Goal: Task Accomplishment & Management: Use online tool/utility

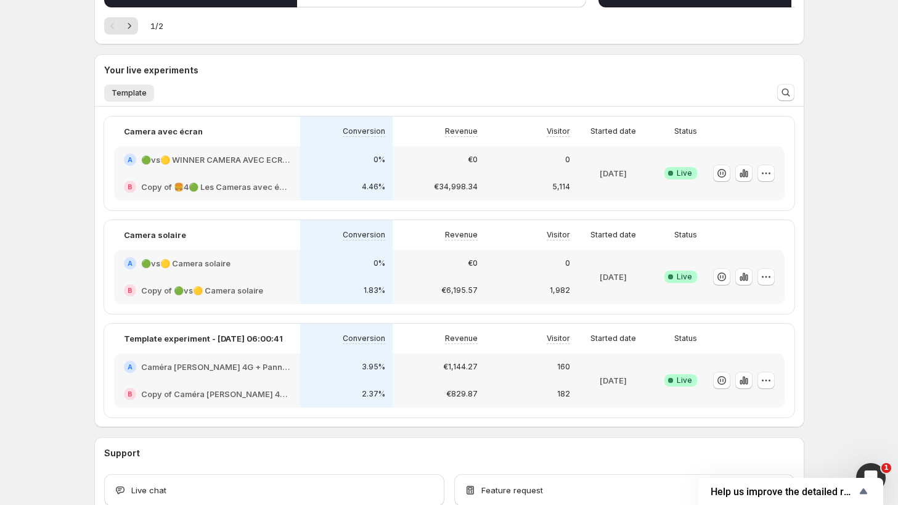
click at [250, 367] on h2 "Caméra [PERSON_NAME] 4G + Panneau solaire + Application Mobile" at bounding box center [215, 367] width 149 height 12
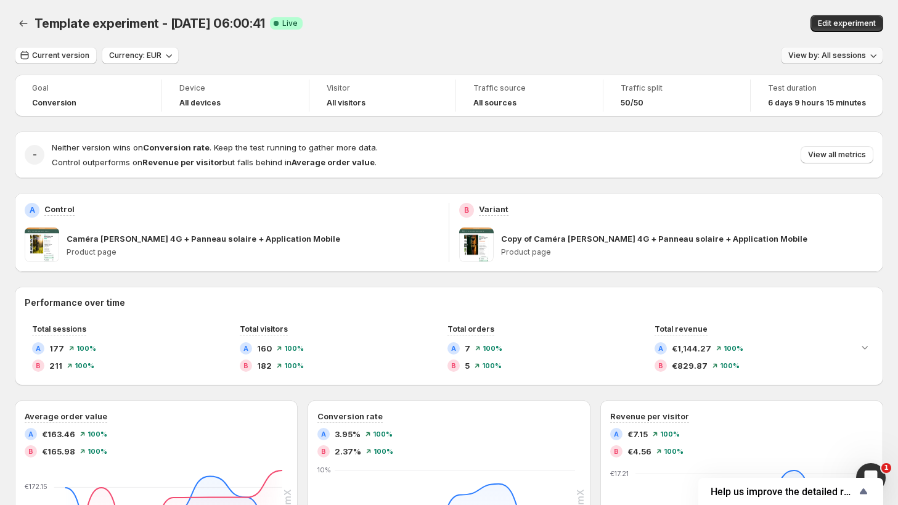
click at [798, 48] on button "View by: All sessions" at bounding box center [832, 55] width 102 height 17
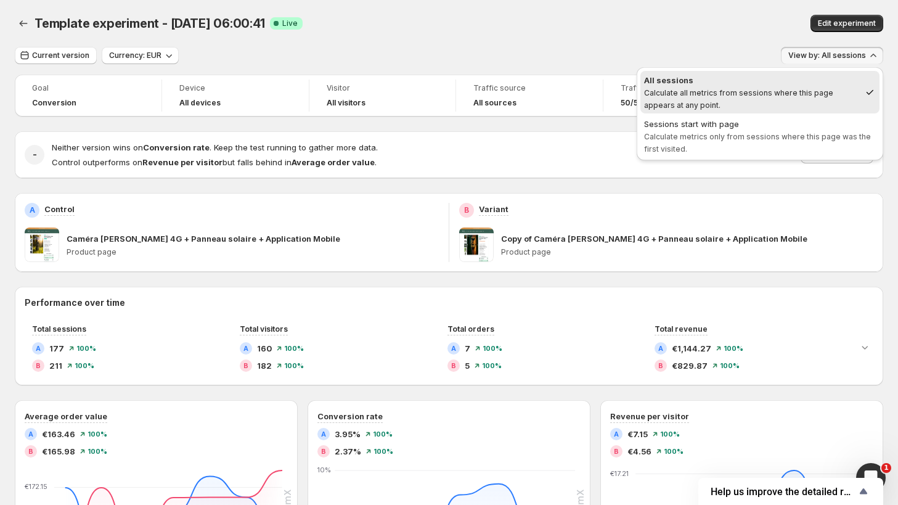
click at [608, 30] on div "Edit experiment" at bounding box center [721, 23] width 324 height 17
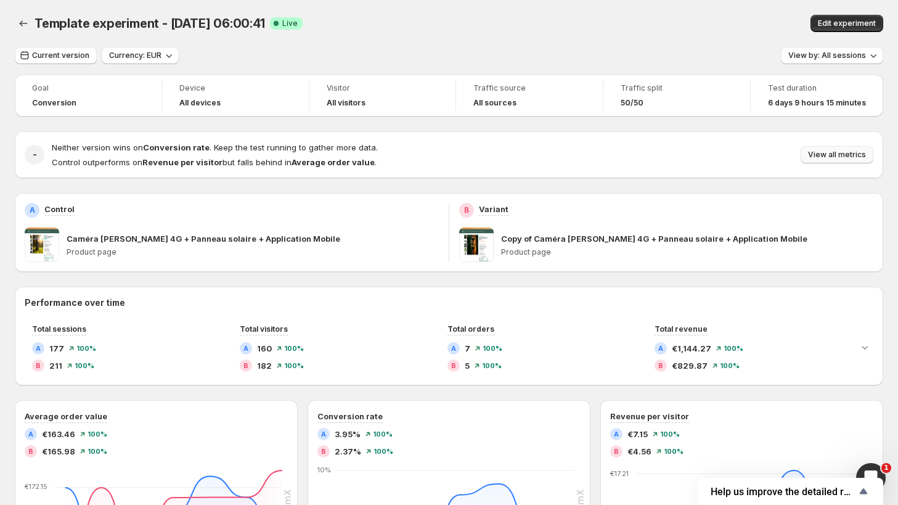
click at [829, 156] on span "View all metrics" at bounding box center [837, 155] width 58 height 10
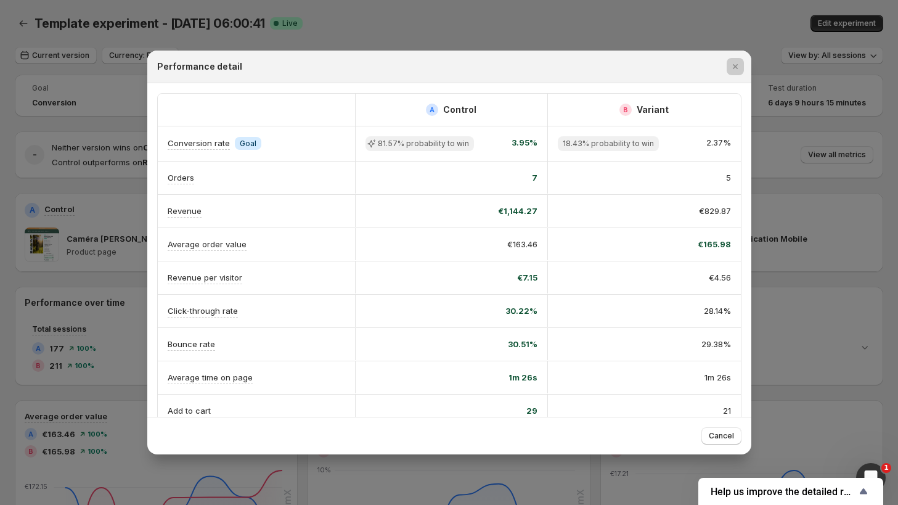
click at [102, 187] on div at bounding box center [449, 252] width 898 height 505
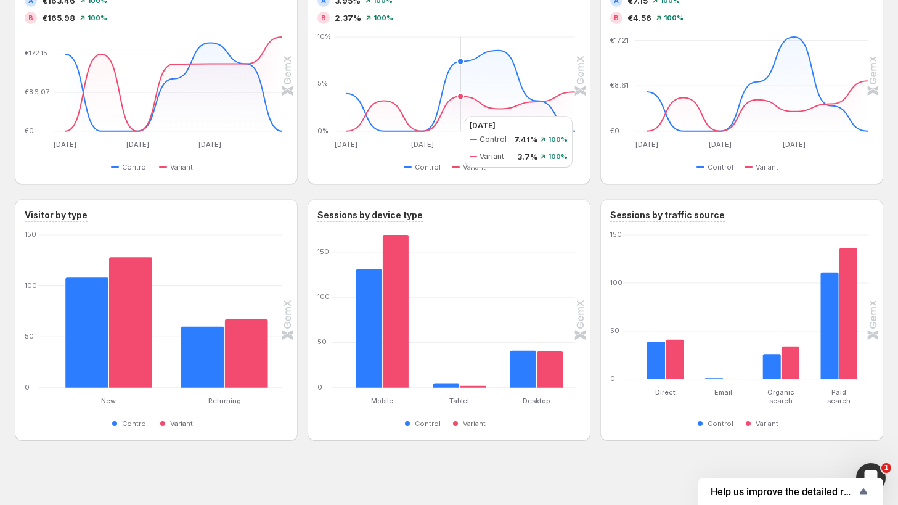
scroll to position [435, 0]
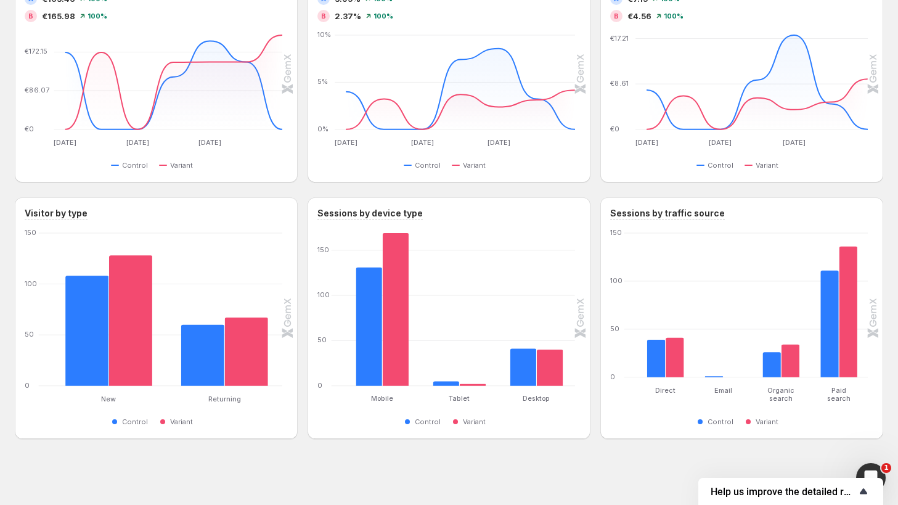
click at [845, 490] on span "Help us improve the detailed report for A/B campaigns" at bounding box center [783, 492] width 145 height 12
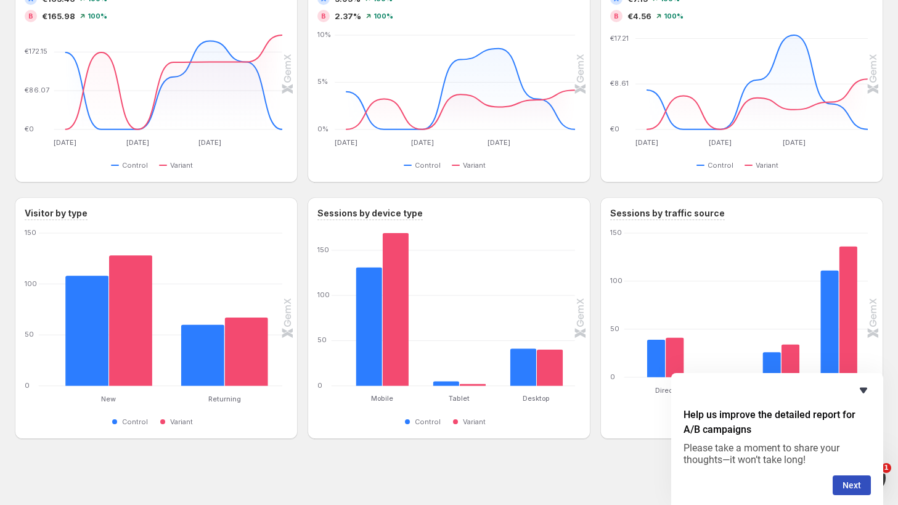
click at [859, 395] on icon "Hide survey" at bounding box center [863, 390] width 15 height 15
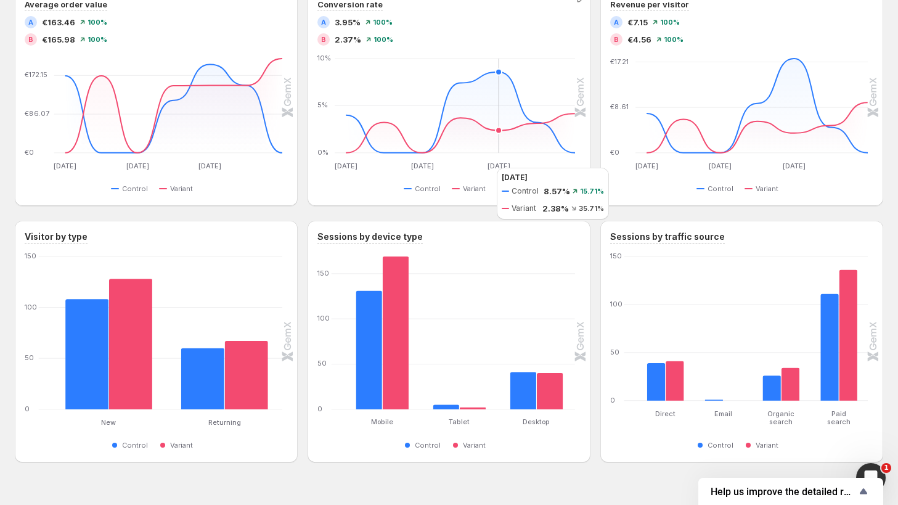
scroll to position [250, 0]
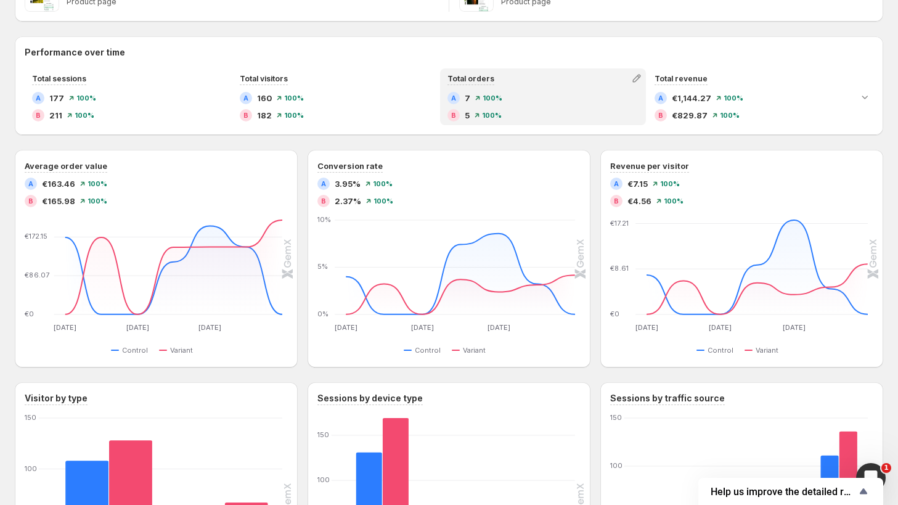
drag, startPoint x: 539, startPoint y: 91, endPoint x: 542, endPoint y: 84, distance: 6.6
drag, startPoint x: 542, startPoint y: 84, endPoint x: 580, endPoint y: 27, distance: 69.4
click at [580, 27] on div "Goal Conversion Device All devices Visitor All visitors Traffic source All sour…" at bounding box center [449, 224] width 869 height 800
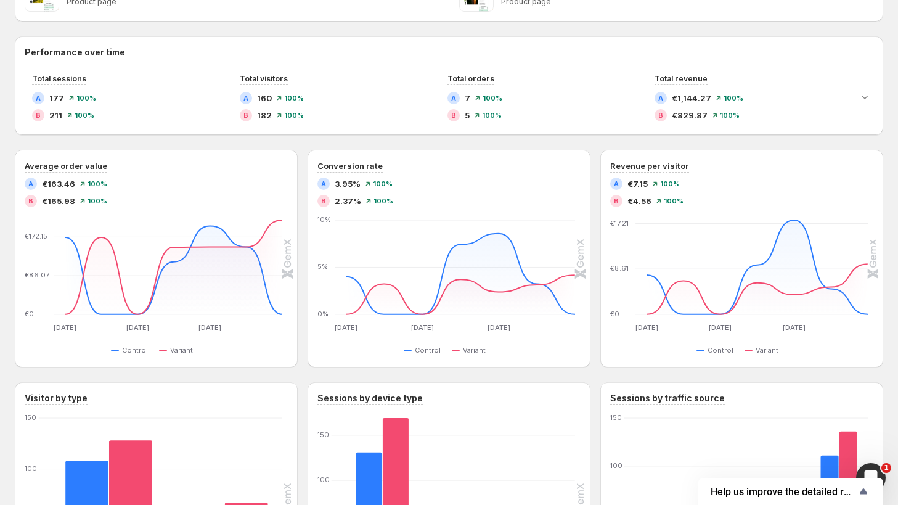
click at [546, 145] on div "Performance over time Total sessions A 177 100% B 211 100% Total visitors A 160…" at bounding box center [449, 329] width 869 height 587
click at [591, 33] on div "Goal Conversion Device All devices Visitor All visitors Traffic source All sour…" at bounding box center [449, 224] width 869 height 800
click at [591, 28] on div "Goal Conversion Device All devices Visitor All visitors Traffic source All sour…" at bounding box center [449, 224] width 869 height 800
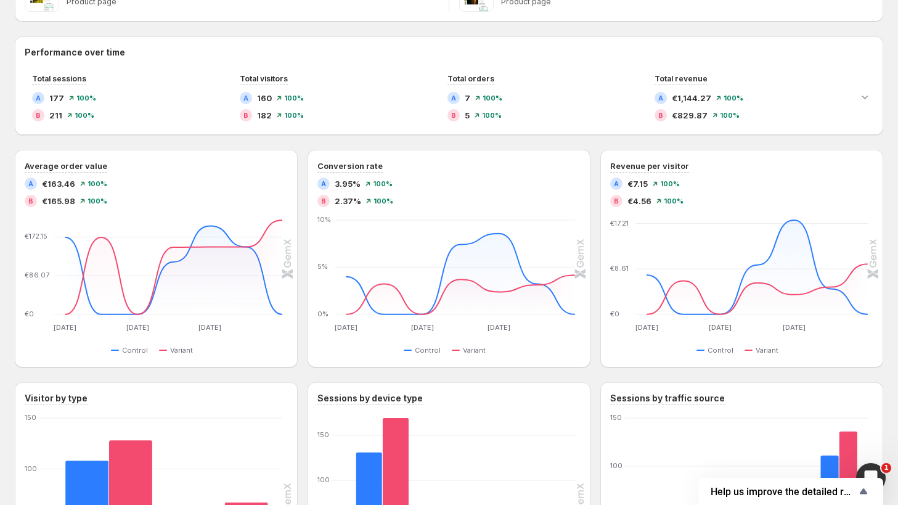
click at [589, 34] on div "Goal Conversion Device All devices Visitor All visitors Traffic source All sour…" at bounding box center [449, 224] width 869 height 800
click at [589, 28] on div "Goal Conversion Device All devices Visitor All visitors Traffic source All sour…" at bounding box center [449, 224] width 869 height 800
click at [584, 42] on div "Performance over time Total sessions A 177 100% B 211 100% Total visitors A 160…" at bounding box center [449, 85] width 869 height 99
click at [528, 149] on div "Performance over time Total sessions A 177 100% B 211 100% Total visitors A 160…" at bounding box center [449, 329] width 869 height 587
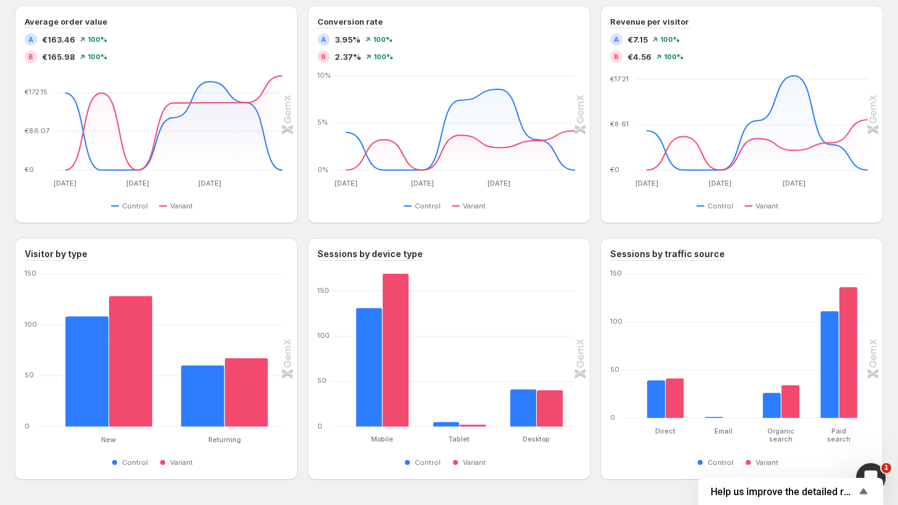
scroll to position [435, 0]
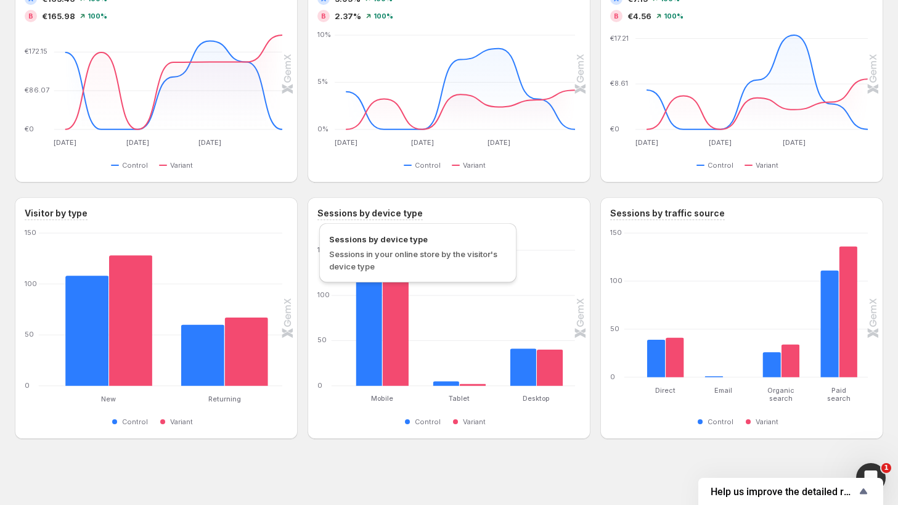
click at [335, 212] on h3 "Sessions by device type" at bounding box center [369, 213] width 105 height 12
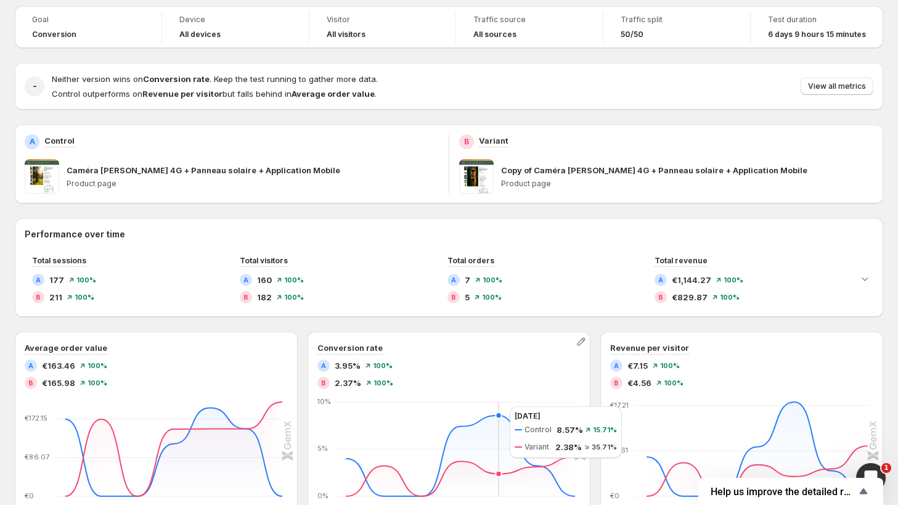
scroll to position [65, 0]
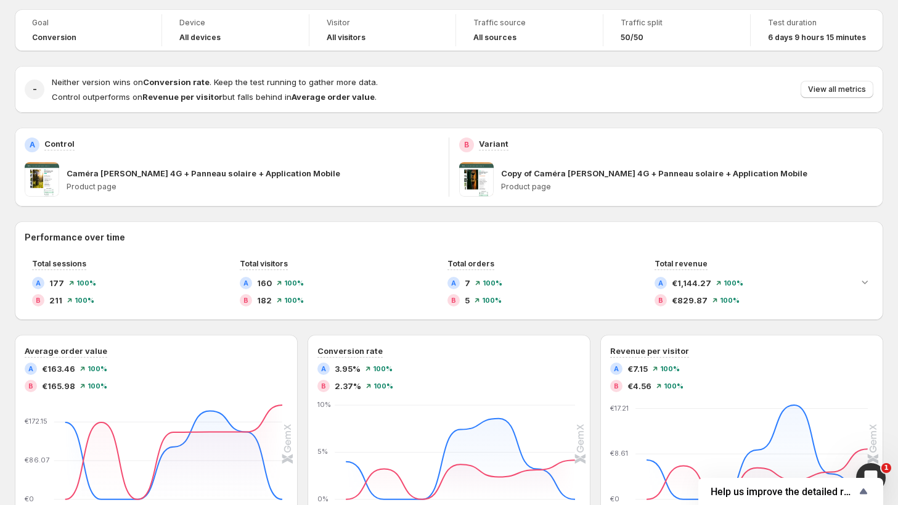
click at [815, 103] on div "- Neither version wins on Conversion rate . Keep the test running to gather mor…" at bounding box center [449, 89] width 869 height 47
click at [824, 94] on span "View all metrics" at bounding box center [837, 89] width 58 height 10
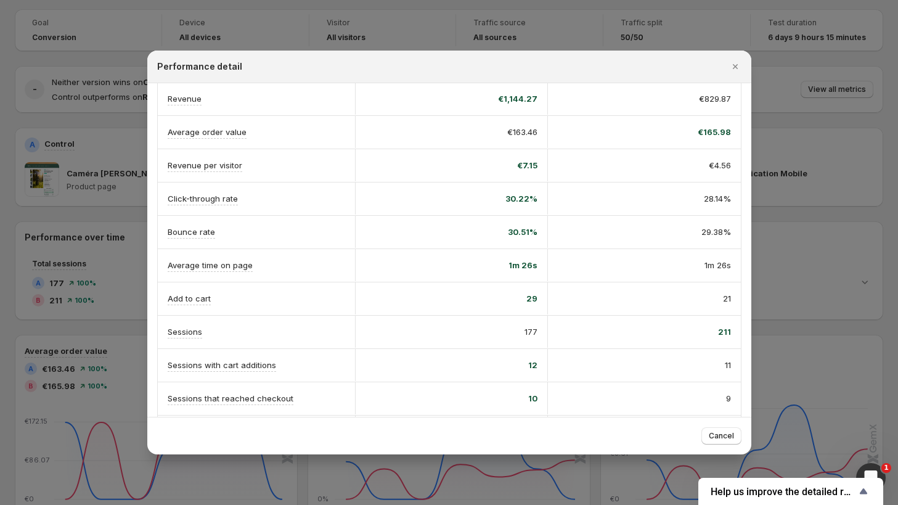
scroll to position [123, 0]
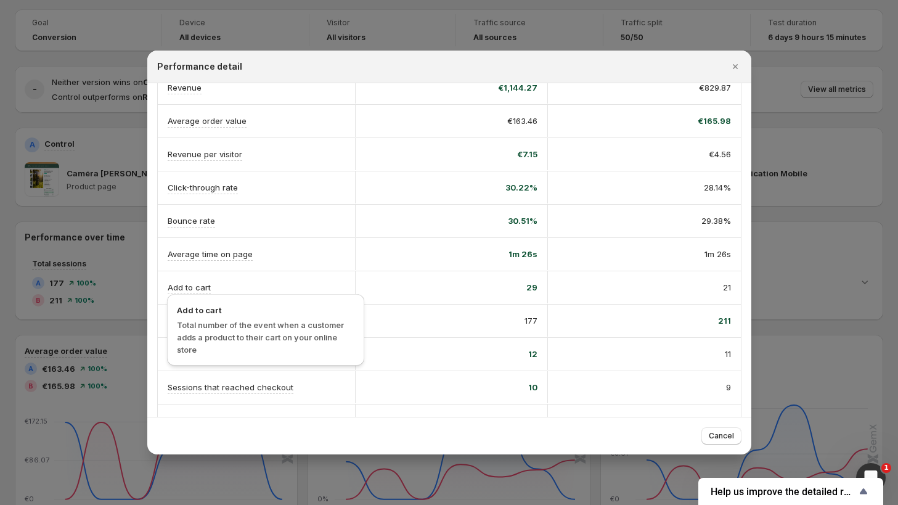
click at [184, 281] on p "Add to cart" at bounding box center [189, 287] width 43 height 12
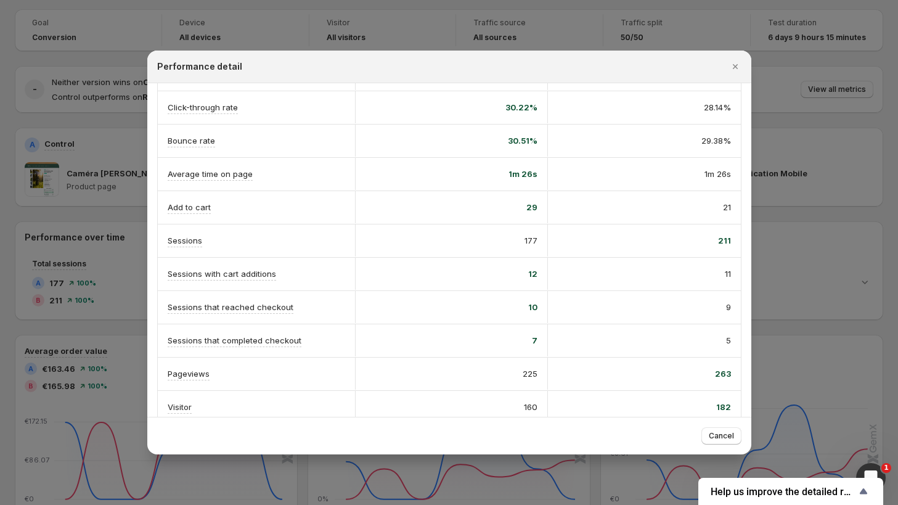
scroll to position [213, 0]
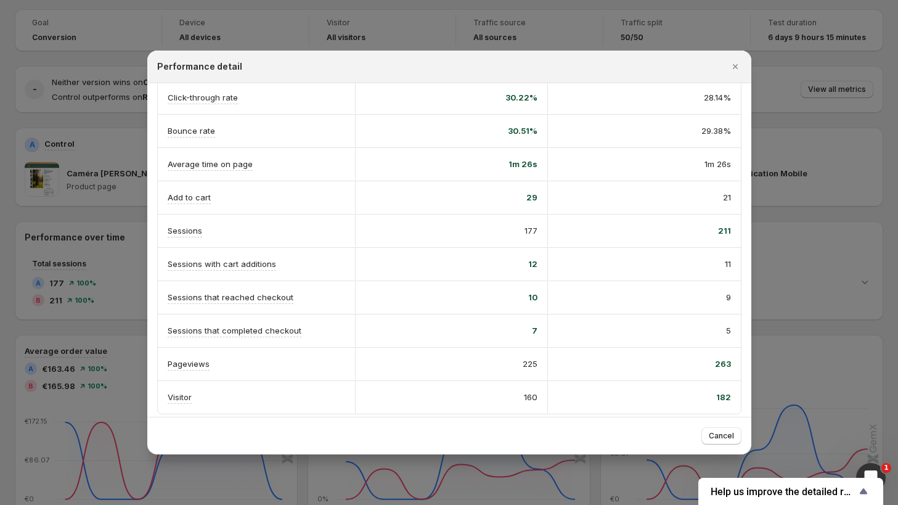
click at [784, 191] on div at bounding box center [449, 252] width 898 height 505
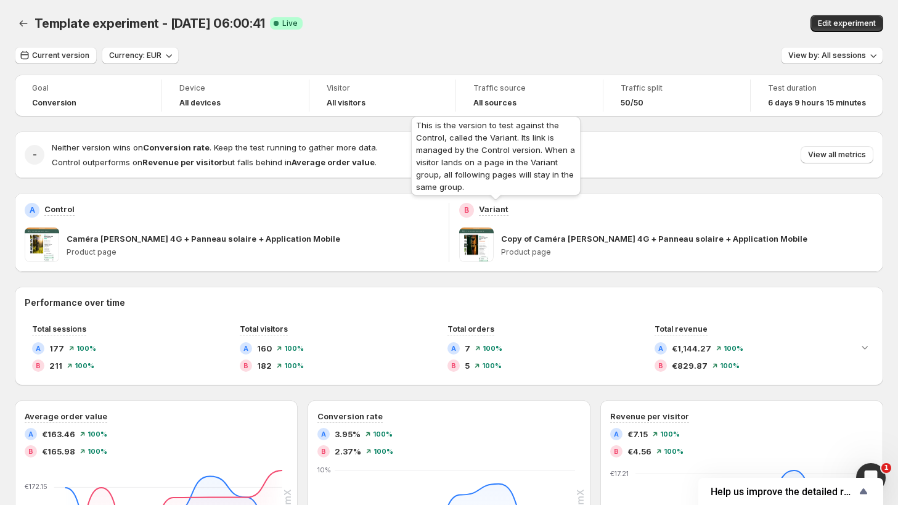
scroll to position [0, 0]
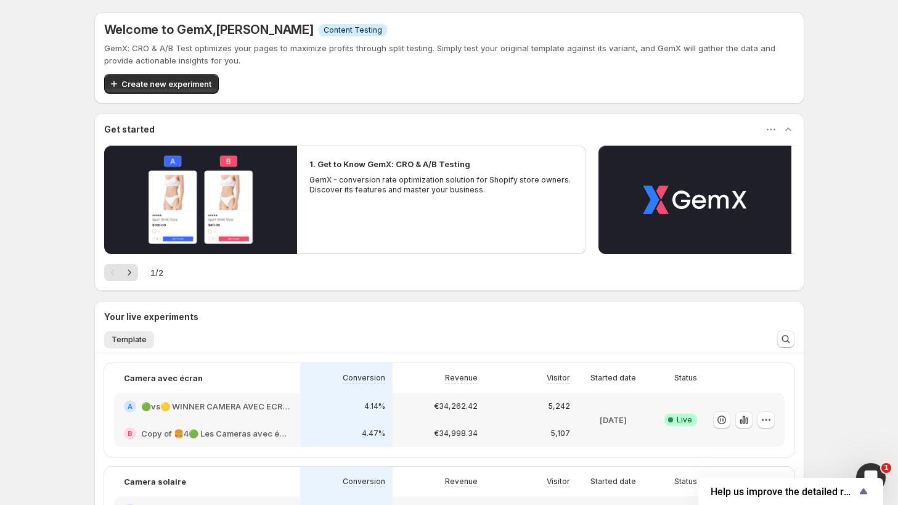
scroll to position [247, 0]
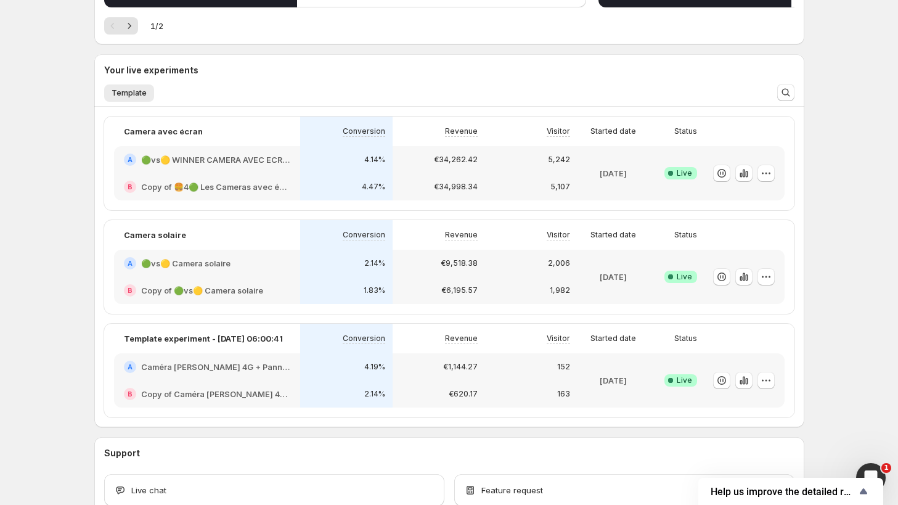
drag, startPoint x: 70, startPoint y: 121, endPoint x: 82, endPoint y: 122, distance: 11.7
drag, startPoint x: 82, startPoint y: 122, endPoint x: 41, endPoint y: 75, distance: 62.9
click at [33, 73] on div "Welcome to GemX , [PERSON_NAME] Info Content Testing GemX: CRO & A/B Test optim…" at bounding box center [449, 167] width 898 height 829
drag, startPoint x: 861, startPoint y: 83, endPoint x: 862, endPoint y: 77, distance: 6.3
drag, startPoint x: 862, startPoint y: 77, endPoint x: 843, endPoint y: 15, distance: 64.4
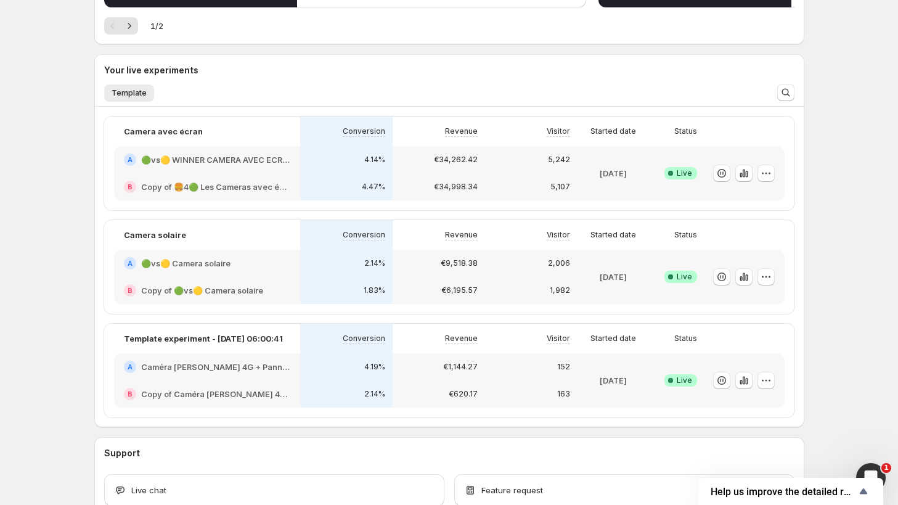
click at [843, 15] on div "Welcome to GemX , [PERSON_NAME] Info Content Testing GemX: CRO & A/B Test optim…" at bounding box center [449, 167] width 898 height 829
drag, startPoint x: 507, startPoint y: 43, endPoint x: 501, endPoint y: 23, distance: 19.9
click at [501, 23] on div "1 / 2" at bounding box center [449, 25] width 690 height 17
drag, startPoint x: 487, startPoint y: 60, endPoint x: 480, endPoint y: 47, distance: 15.4
click at [480, 47] on div "Welcome to GemX , [PERSON_NAME] Info Content Testing GemX: CRO & A/B Test optim…" at bounding box center [449, 141] width 710 height 750
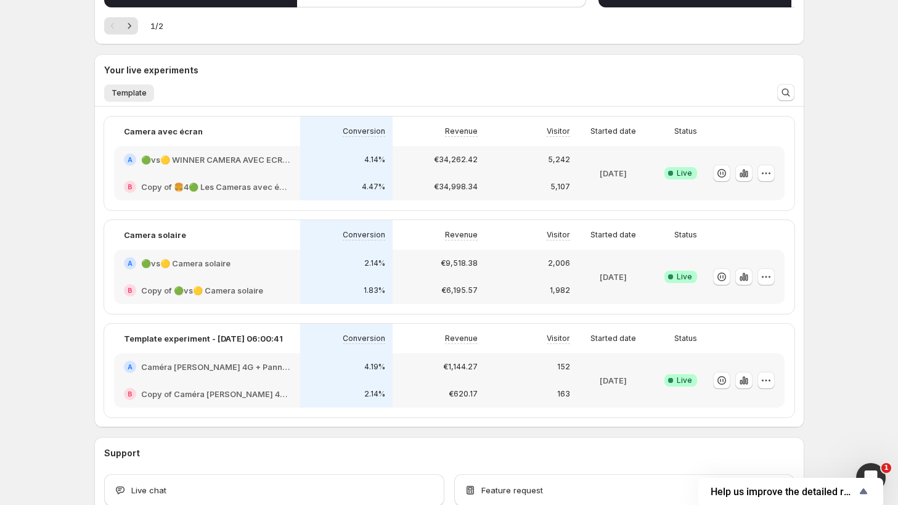
click at [475, 22] on div "1 / 2" at bounding box center [449, 25] width 690 height 17
click at [472, 26] on div "1 / 2" at bounding box center [449, 25] width 690 height 17
